Goal: Task Accomplishment & Management: Use online tool/utility

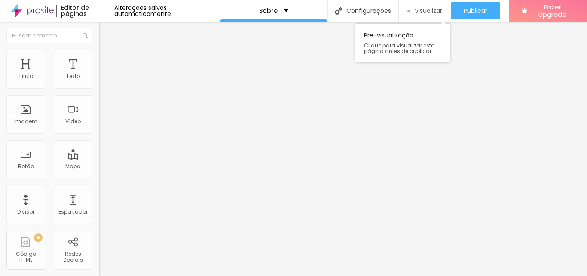
click at [430, 13] on span "Visualizar" at bounding box center [429, 10] width 28 height 7
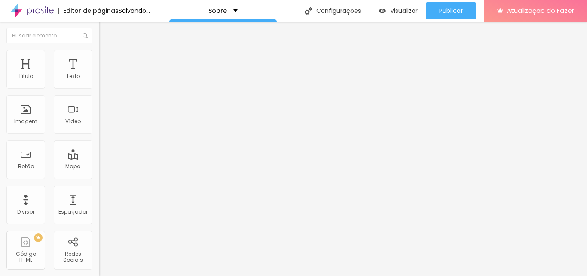
click at [104, 74] on font "Trocar imagem" at bounding box center [125, 70] width 42 height 7
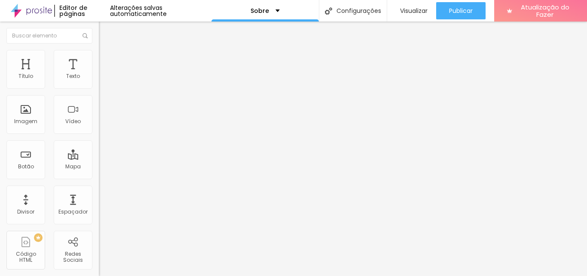
click at [99, 58] on li "Avançado" at bounding box center [148, 62] width 99 height 9
click at [99, 50] on li "Estilo" at bounding box center [148, 54] width 99 height 9
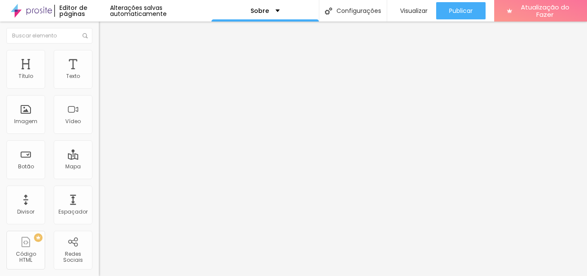
click at [99, 50] on li "Conteúdo" at bounding box center [148, 45] width 99 height 9
click at [99, 135] on font "Original" at bounding box center [109, 130] width 21 height 7
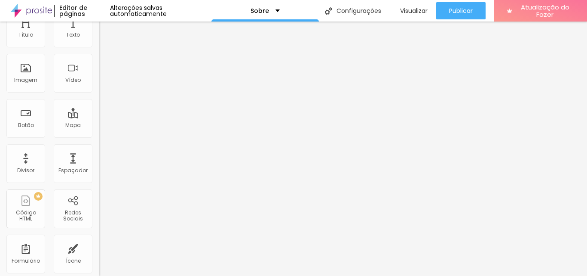
click at [99, 98] on font "Cinema" at bounding box center [109, 94] width 21 height 7
click at [99, 117] on font "Original" at bounding box center [109, 113] width 21 height 7
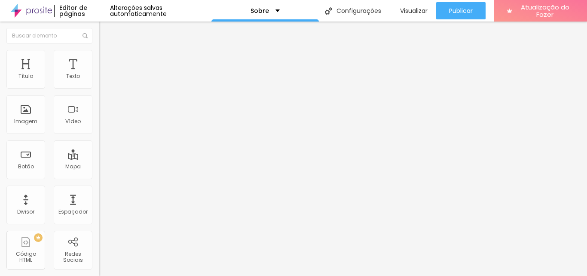
click at [99, 55] on img at bounding box center [103, 54] width 8 height 8
click at [99, 50] on li "Conteúdo" at bounding box center [148, 45] width 99 height 9
click at [105, 28] on div "Editar nulo" at bounding box center [127, 31] width 45 height 7
click at [244, 11] on div "Sobre" at bounding box center [265, 10] width 107 height 21
click at [67, 13] on font "Editor de páginas" at bounding box center [73, 10] width 28 height 15
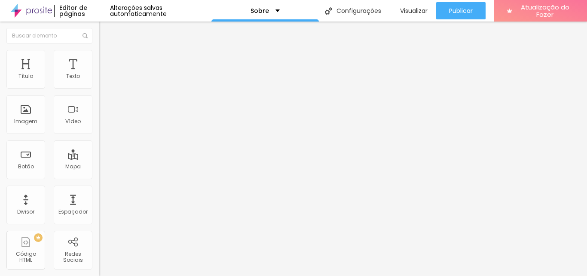
click at [146, 9] on font "Alterações salvas automaticamente" at bounding box center [138, 10] width 57 height 15
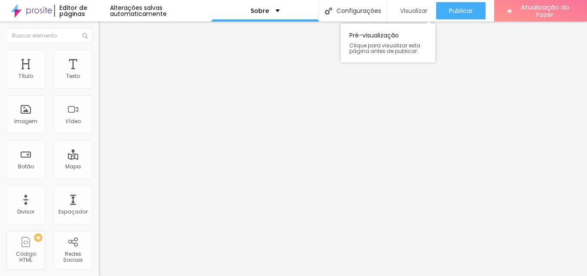
click at [397, 9] on div "Visualizar" at bounding box center [412, 10] width 32 height 7
click at [71, 12] on font "Editor de páginas" at bounding box center [73, 10] width 28 height 15
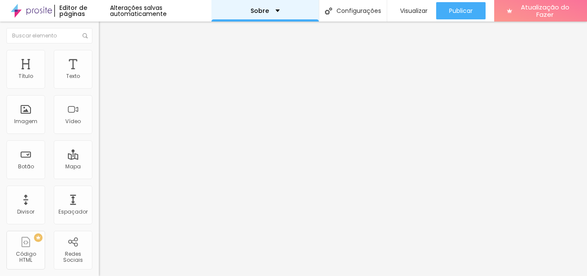
click at [294, 15] on div "Sobre" at bounding box center [265, 10] width 107 height 21
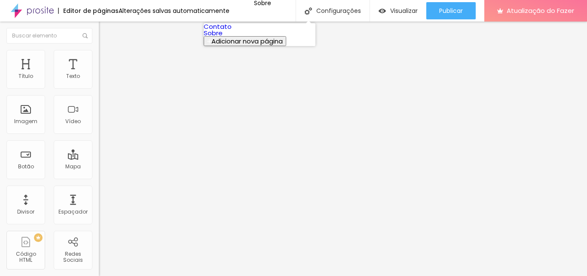
click at [232, 31] on font "Contato" at bounding box center [218, 26] width 28 height 9
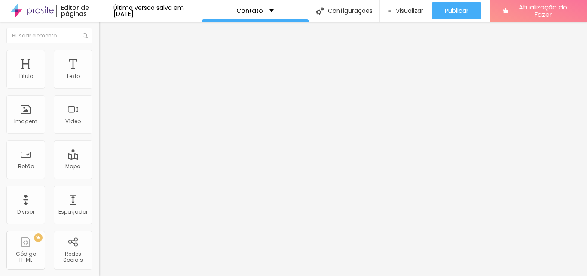
type input "15"
type input "14"
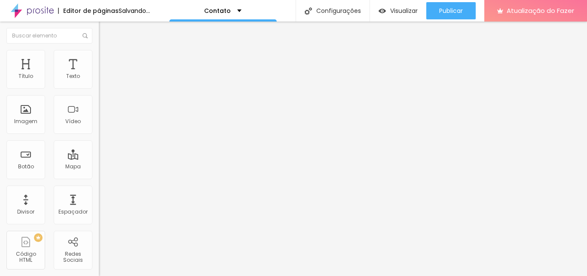
type input "13"
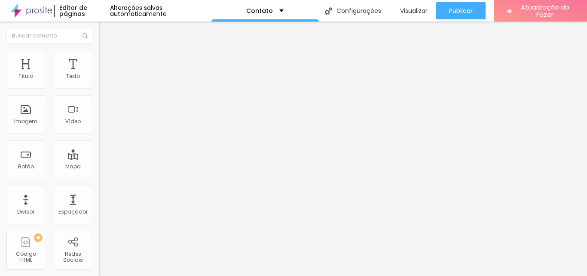
type input "14"
type input "13"
drag, startPoint x: 37, startPoint y: 86, endPoint x: 32, endPoint y: 87, distance: 5.7
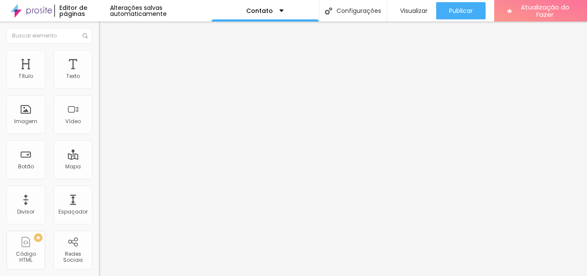
type input "13"
click at [99, 158] on input "range" at bounding box center [126, 161] width 55 height 7
click at [99, 37] on button "Editar nulo" at bounding box center [148, 31] width 99 height 20
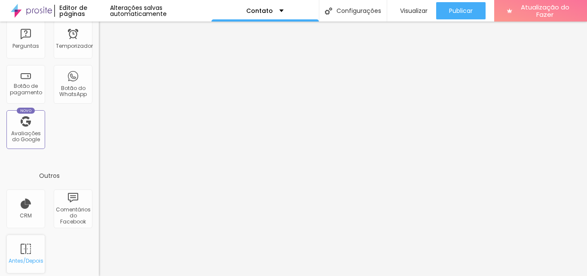
scroll to position [305, 0]
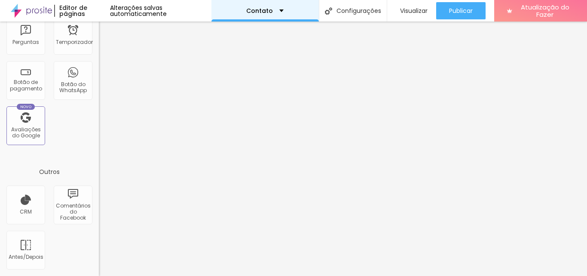
click at [267, 3] on div "Contato" at bounding box center [265, 10] width 107 height 21
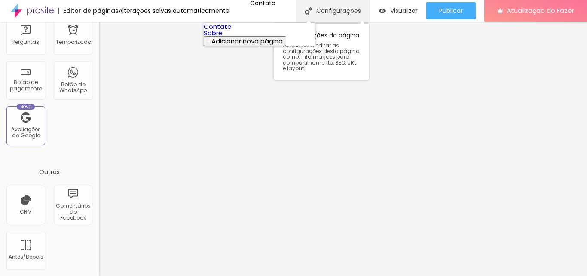
click at [339, 12] on font "Configurações" at bounding box center [338, 10] width 45 height 9
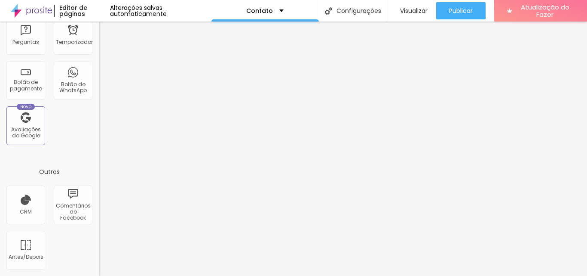
click at [30, 5] on img at bounding box center [31, 10] width 41 height 21
